Goal: Task Accomplishment & Management: Use online tool/utility

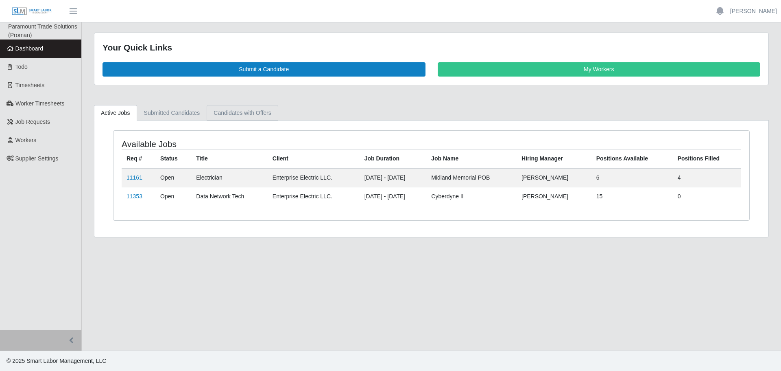
click at [228, 114] on link "Candidates with Offers" at bounding box center [242, 113] width 71 height 16
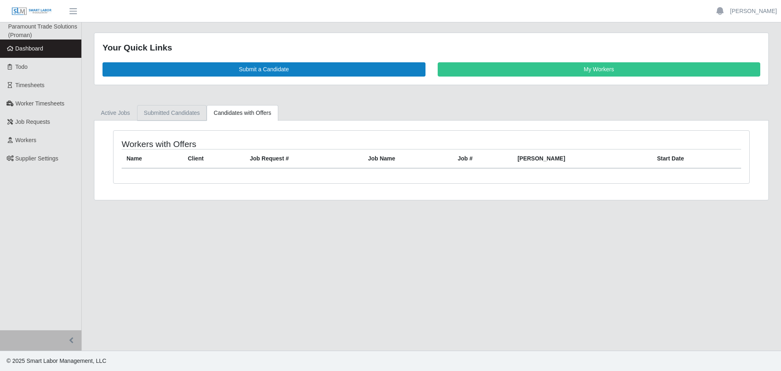
click at [176, 114] on link "Submitted Candidates" at bounding box center [172, 113] width 70 height 16
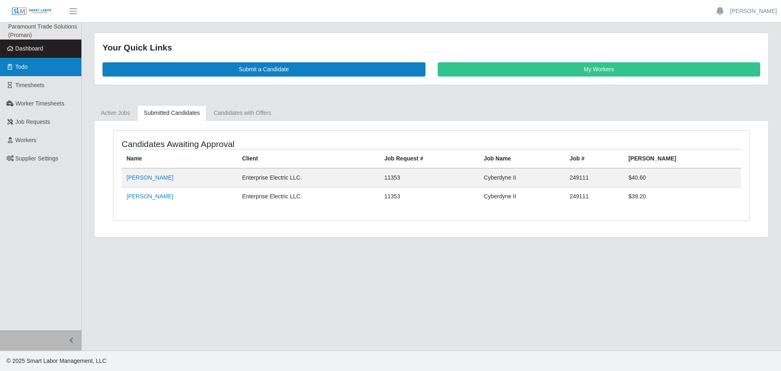
click at [44, 72] on link "Todo" at bounding box center [40, 67] width 81 height 18
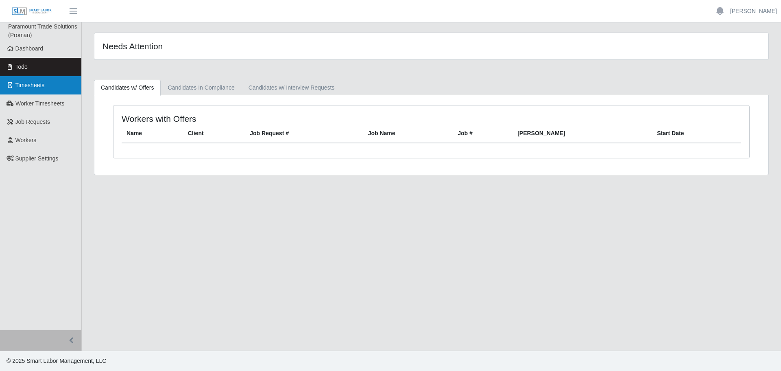
click at [42, 85] on span "Timesheets" at bounding box center [29, 85] width 29 height 7
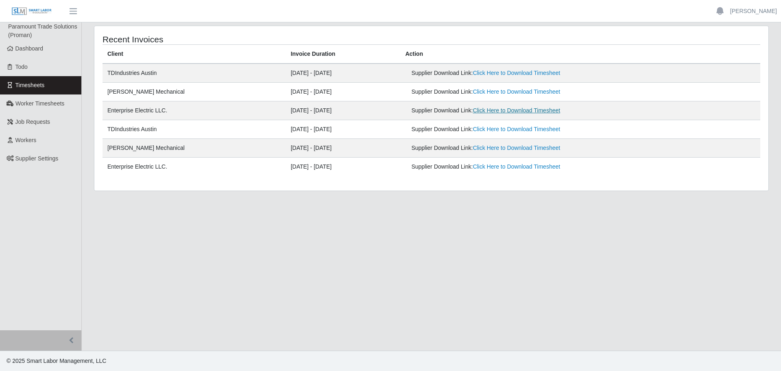
click at [519, 107] on link "Click Here to Download Timesheet" at bounding box center [517, 110] width 88 height 7
click at [534, 103] on td "Supplier Download Link: Click Here to Download Timesheet" at bounding box center [581, 110] width 360 height 19
click at [529, 114] on link "Click Here to Download Timesheet" at bounding box center [517, 110] width 88 height 7
click at [66, 53] on link "Dashboard" at bounding box center [40, 48] width 81 height 18
